Goal: Browse casually

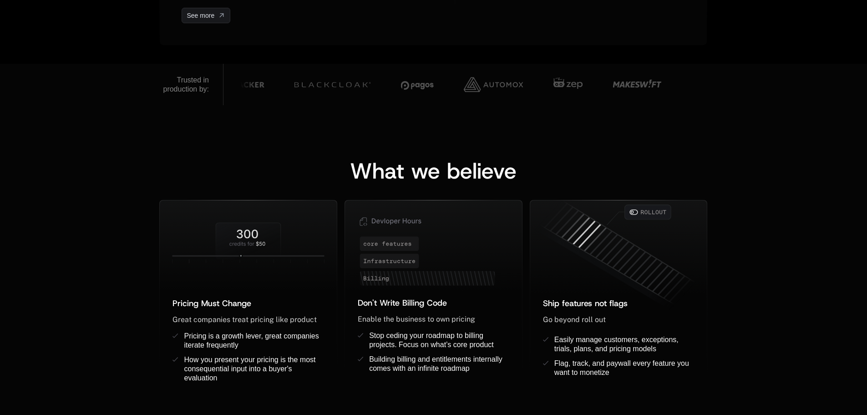
scroll to position [637, 0]
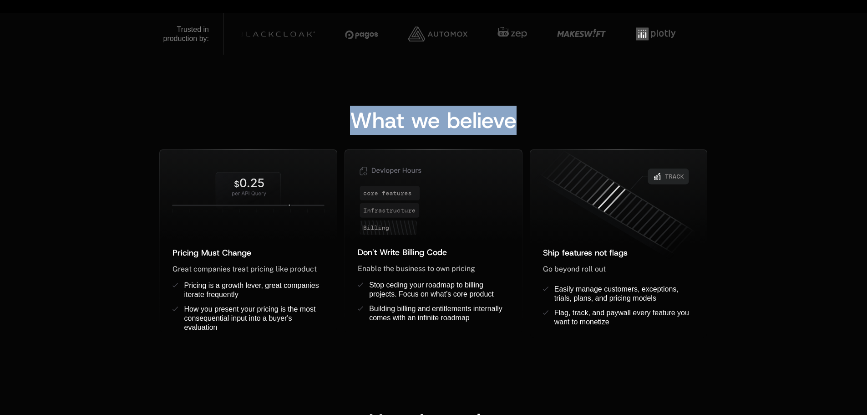
drag, startPoint x: 282, startPoint y: 160, endPoint x: 311, endPoint y: 148, distance: 31.7
click at [311, 148] on div "What we believe Pricing Must Change ﻿ ﻿ Great companies treat pricing like prod…" at bounding box center [433, 223] width 548 height 229
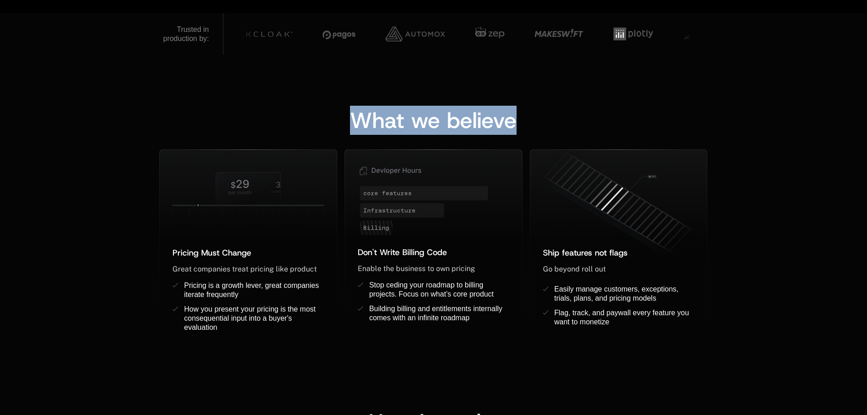
click at [540, 121] on div "What we believe" at bounding box center [433, 120] width 548 height 22
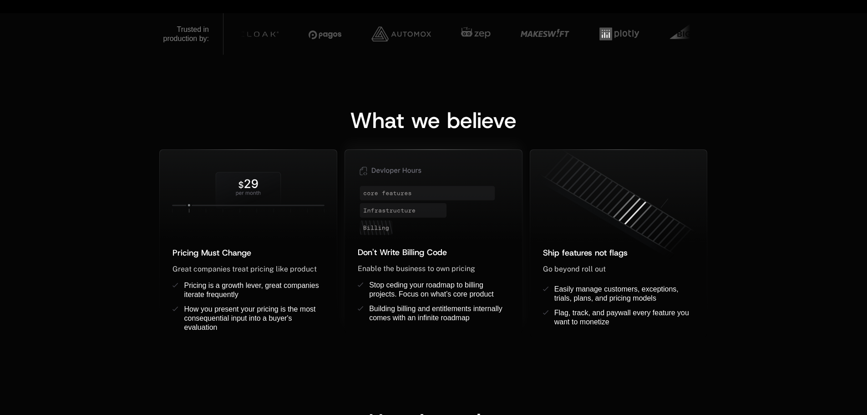
drag, startPoint x: 398, startPoint y: 185, endPoint x: 378, endPoint y: 170, distance: 25.1
click at [363, 170] on g at bounding box center [439, 228] width 177 height 172
drag, startPoint x: 393, startPoint y: 171, endPoint x: 417, endPoint y: 175, distance: 23.5
click at [417, 174] on icon at bounding box center [433, 198] width 177 height 96
drag, startPoint x: 377, startPoint y: 208, endPoint x: 406, endPoint y: 218, distance: 30.8
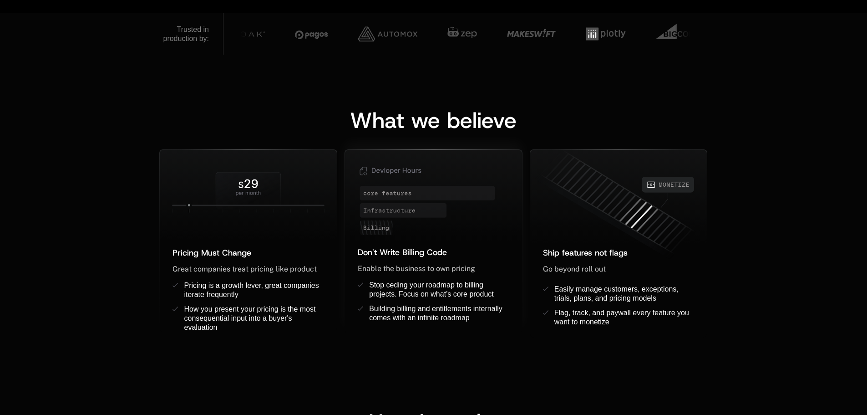
click at [401, 218] on g at bounding box center [439, 228] width 177 height 172
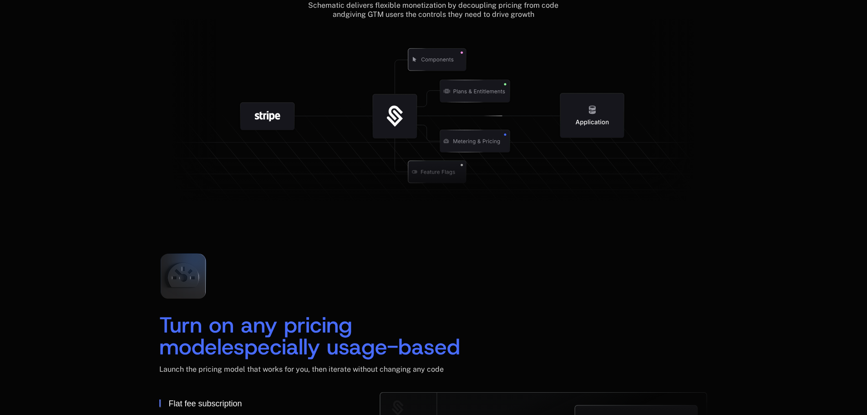
scroll to position [1041, 0]
